Goal: Navigation & Orientation: Find specific page/section

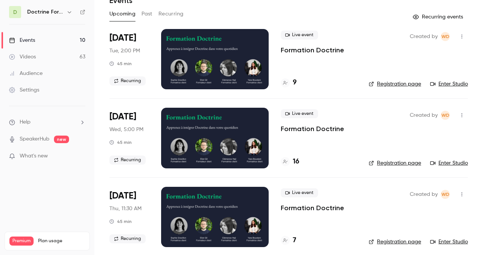
scroll to position [38, 0]
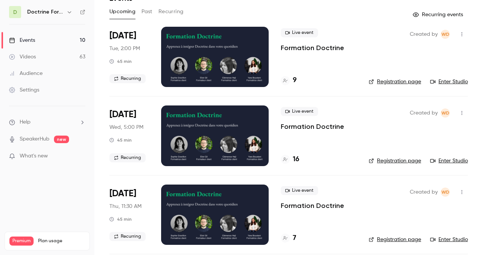
click at [394, 159] on link "Registration page" at bounding box center [394, 161] width 52 height 8
click at [147, 13] on button "Past" at bounding box center [146, 12] width 11 height 12
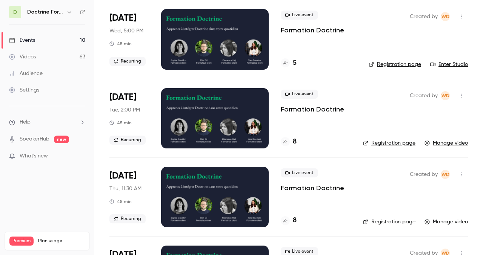
scroll to position [137, 0]
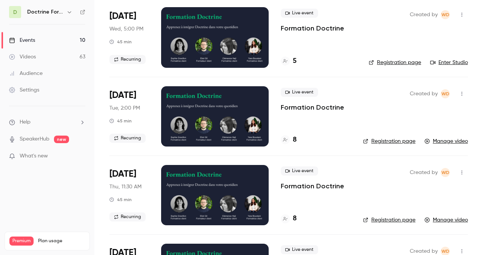
click at [210, 110] on div at bounding box center [214, 116] width 107 height 60
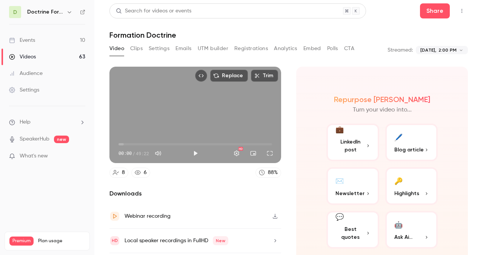
scroll to position [23, 0]
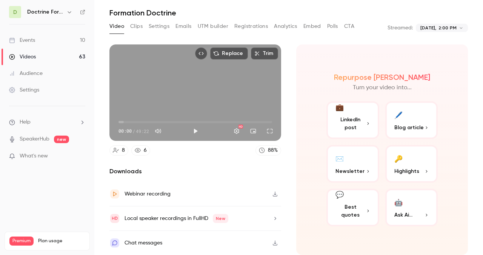
click at [274, 193] on icon "button" at bounding box center [275, 194] width 6 height 5
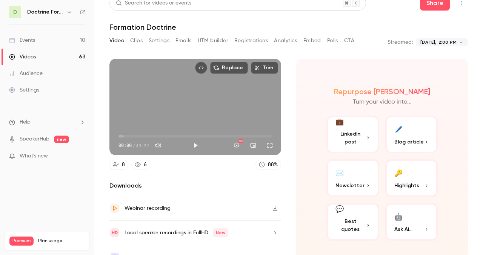
scroll to position [9, 0]
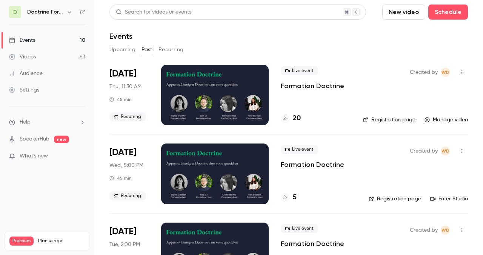
click at [118, 48] on button "Upcoming" at bounding box center [122, 50] width 26 height 12
click at [66, 10] on icon "button" at bounding box center [69, 12] width 6 height 6
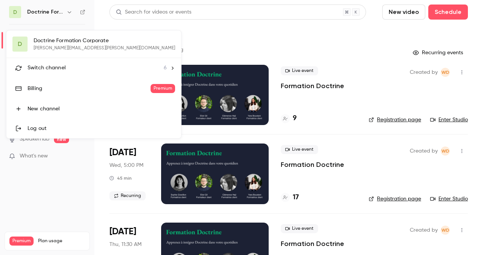
click at [75, 68] on div "Switch channel 6" at bounding box center [97, 68] width 139 height 8
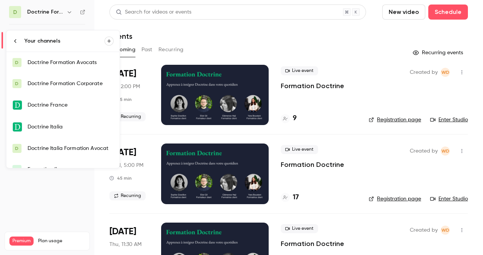
click at [66, 86] on div "Doctrine Formation Corporate" at bounding box center [71, 84] width 86 height 8
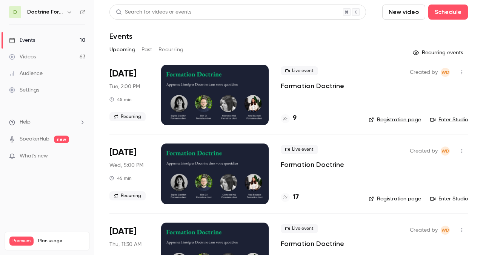
click at [66, 11] on icon "button" at bounding box center [69, 12] width 6 height 6
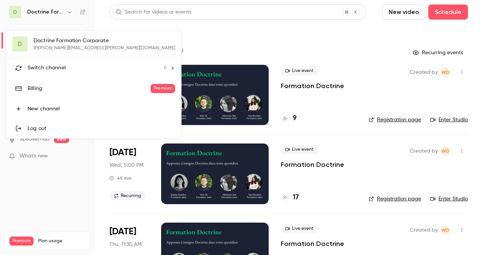
click at [62, 44] on div "D Doctrine Formation Corporate [EMAIL_ADDRESS][DOMAIN_NAME] Switch channel 6 Bi…" at bounding box center [93, 85] width 175 height 108
click at [86, 69] on div "Switch channel 6" at bounding box center [97, 68] width 139 height 8
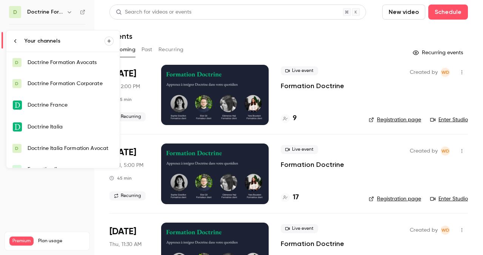
click at [78, 64] on div "Doctrine Formation Avocats" at bounding box center [71, 63] width 86 height 8
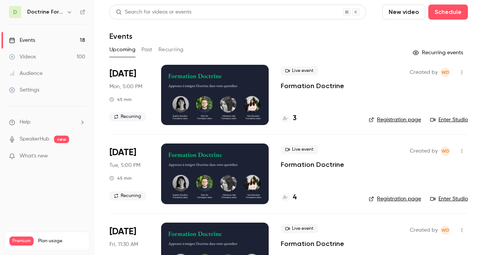
click at [395, 118] on link "Registration page" at bounding box center [394, 120] width 52 height 8
click at [392, 120] on link "Registration page" at bounding box center [394, 120] width 52 height 8
click at [460, 119] on link "Enter Studio" at bounding box center [449, 120] width 38 height 8
